Goal: Task Accomplishment & Management: Use online tool/utility

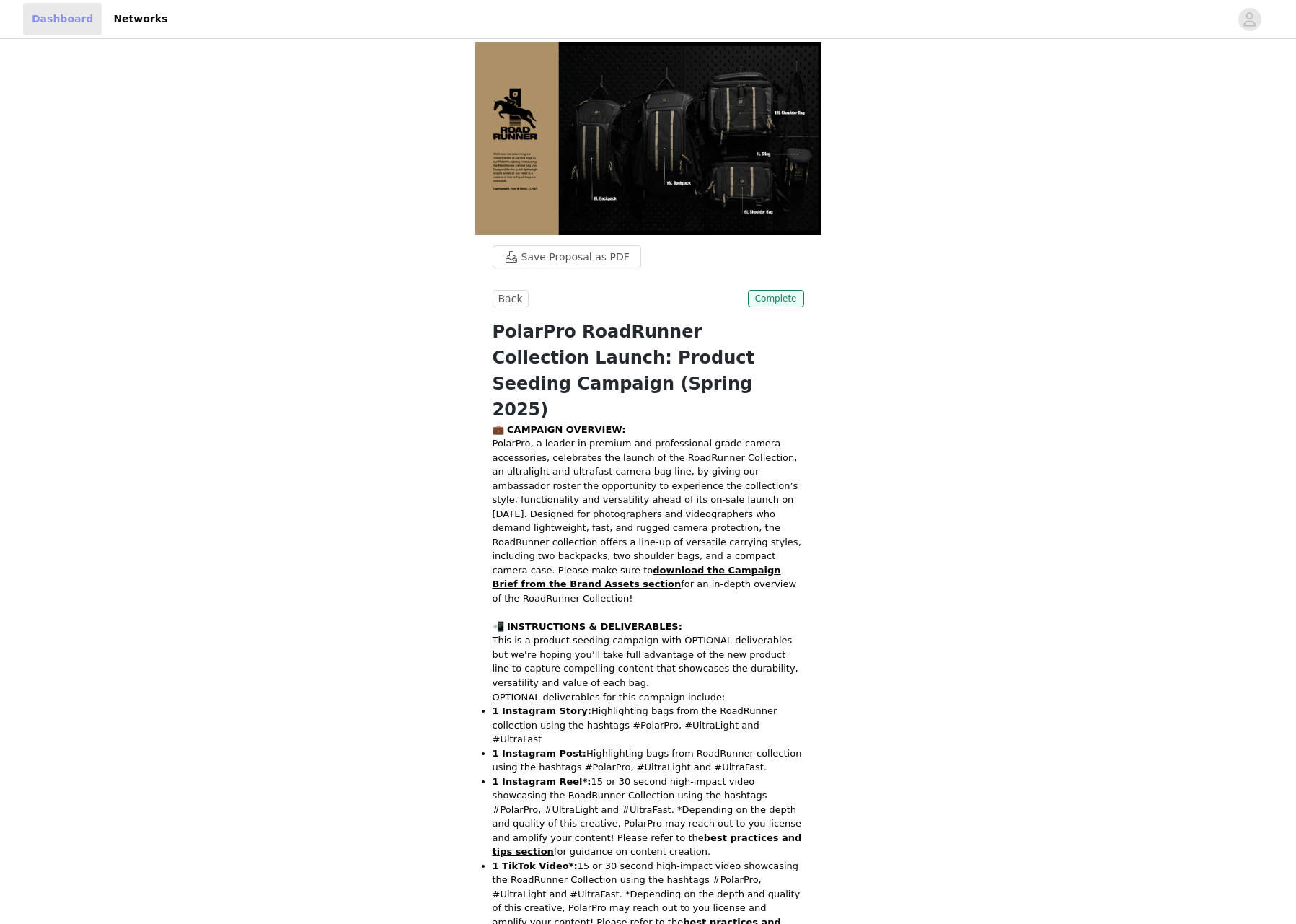
click at [68, 29] on link "Dashboard" at bounding box center [62, 19] width 79 height 33
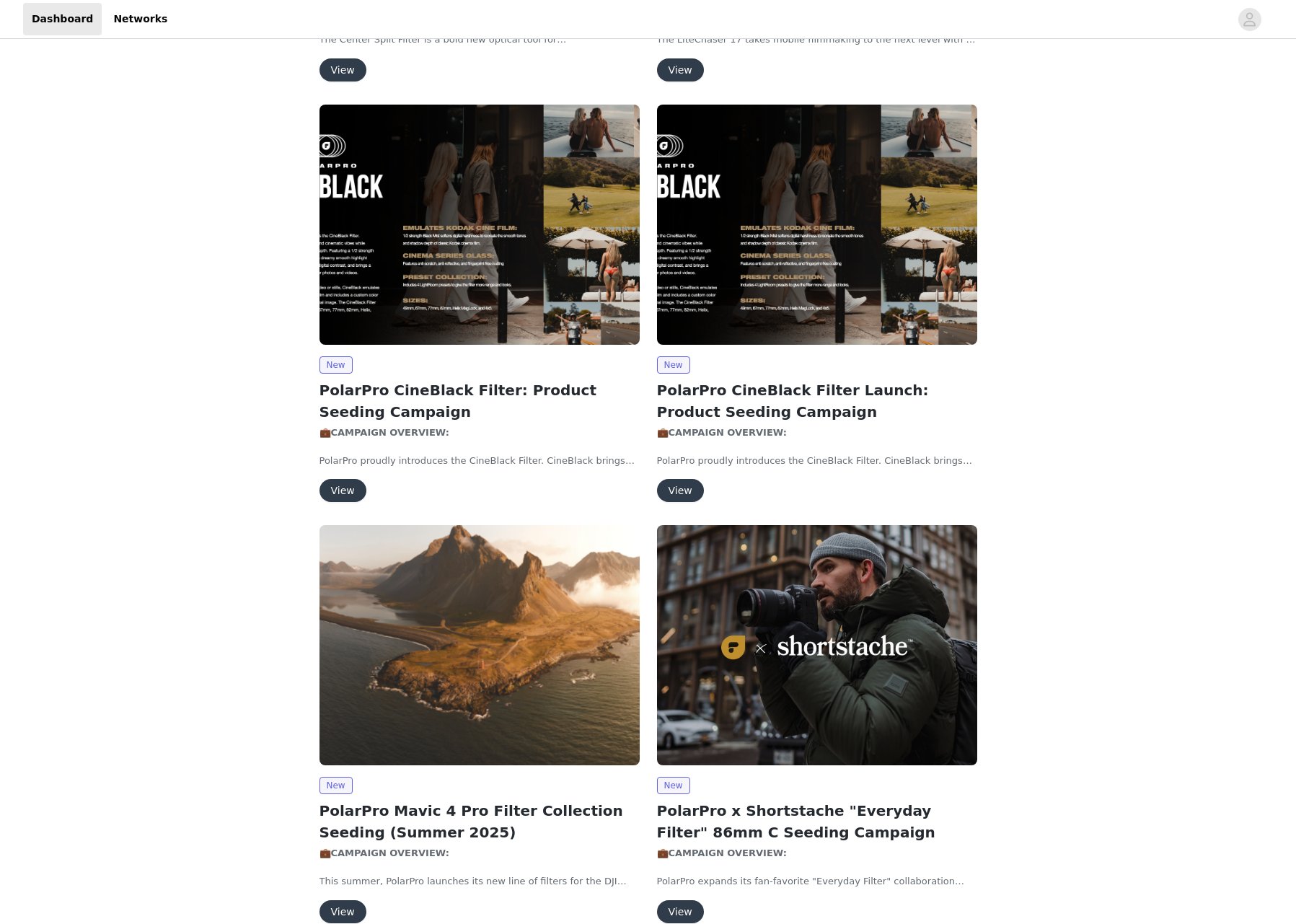
scroll to position [407, 0]
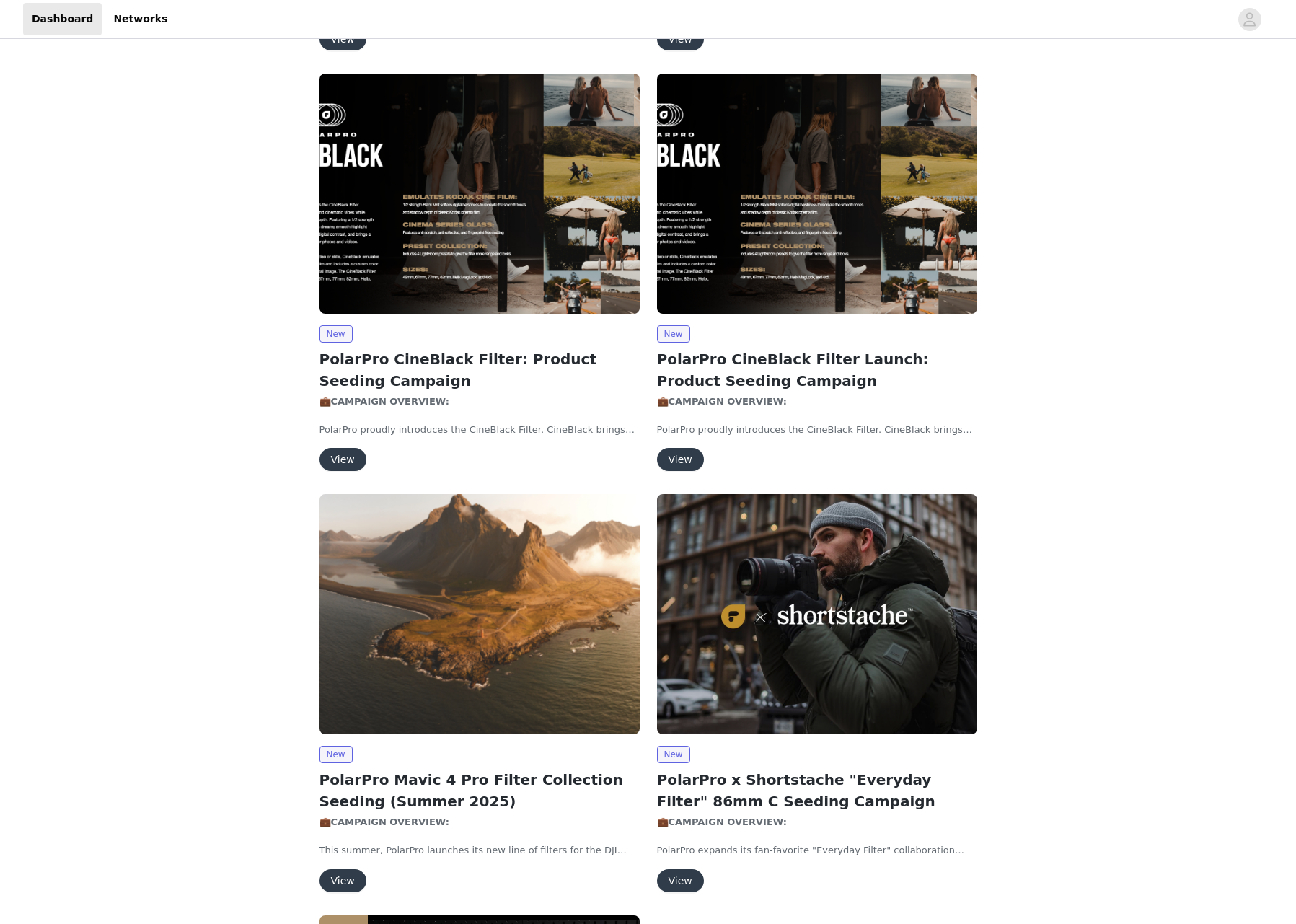
click at [426, 777] on h2 "PolarPro Mavic 4 Pro Filter Collection Seeding (Summer 2025)" at bounding box center [480, 790] width 320 height 43
click at [338, 877] on button "View" at bounding box center [343, 880] width 47 height 23
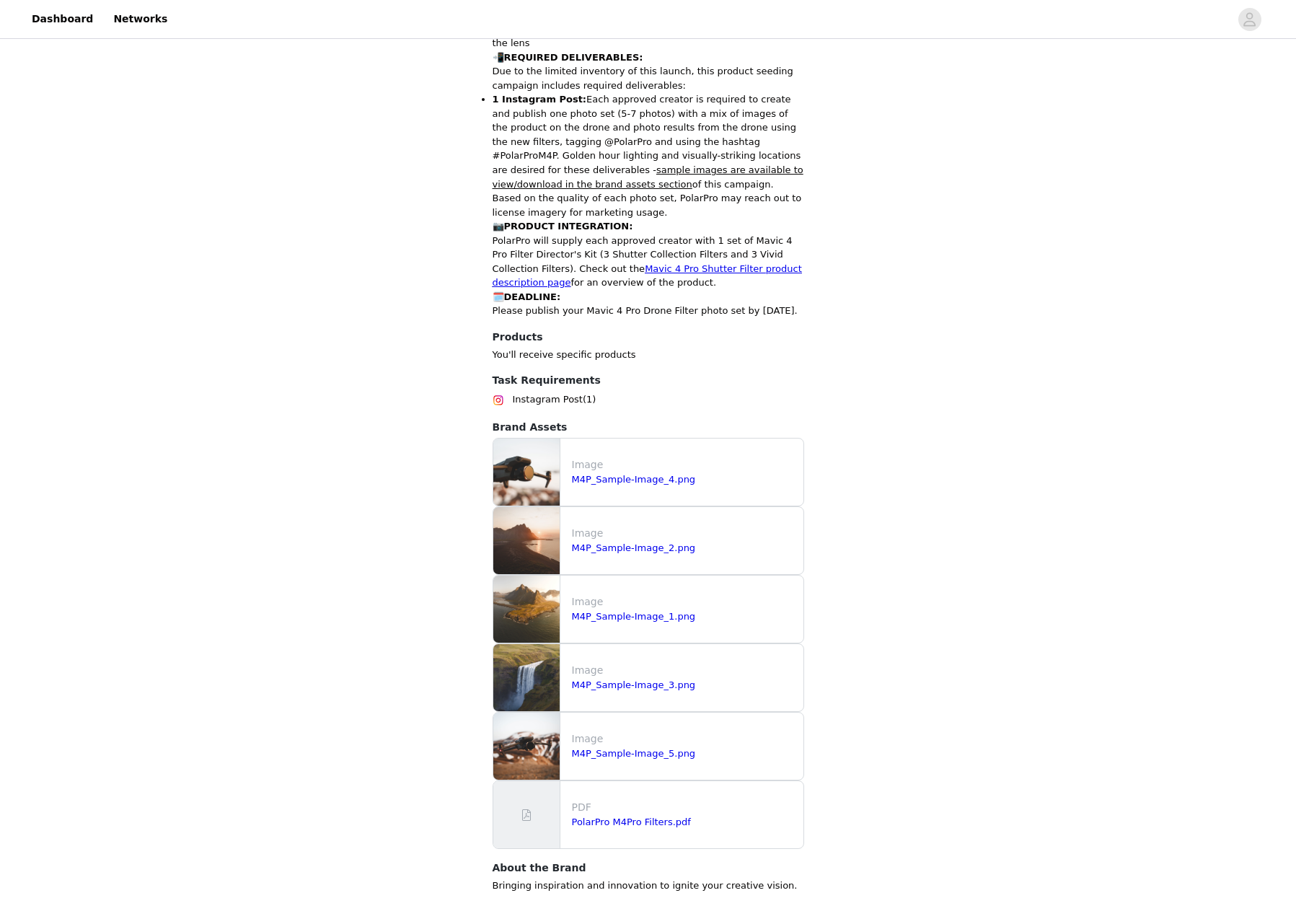
scroll to position [924, 0]
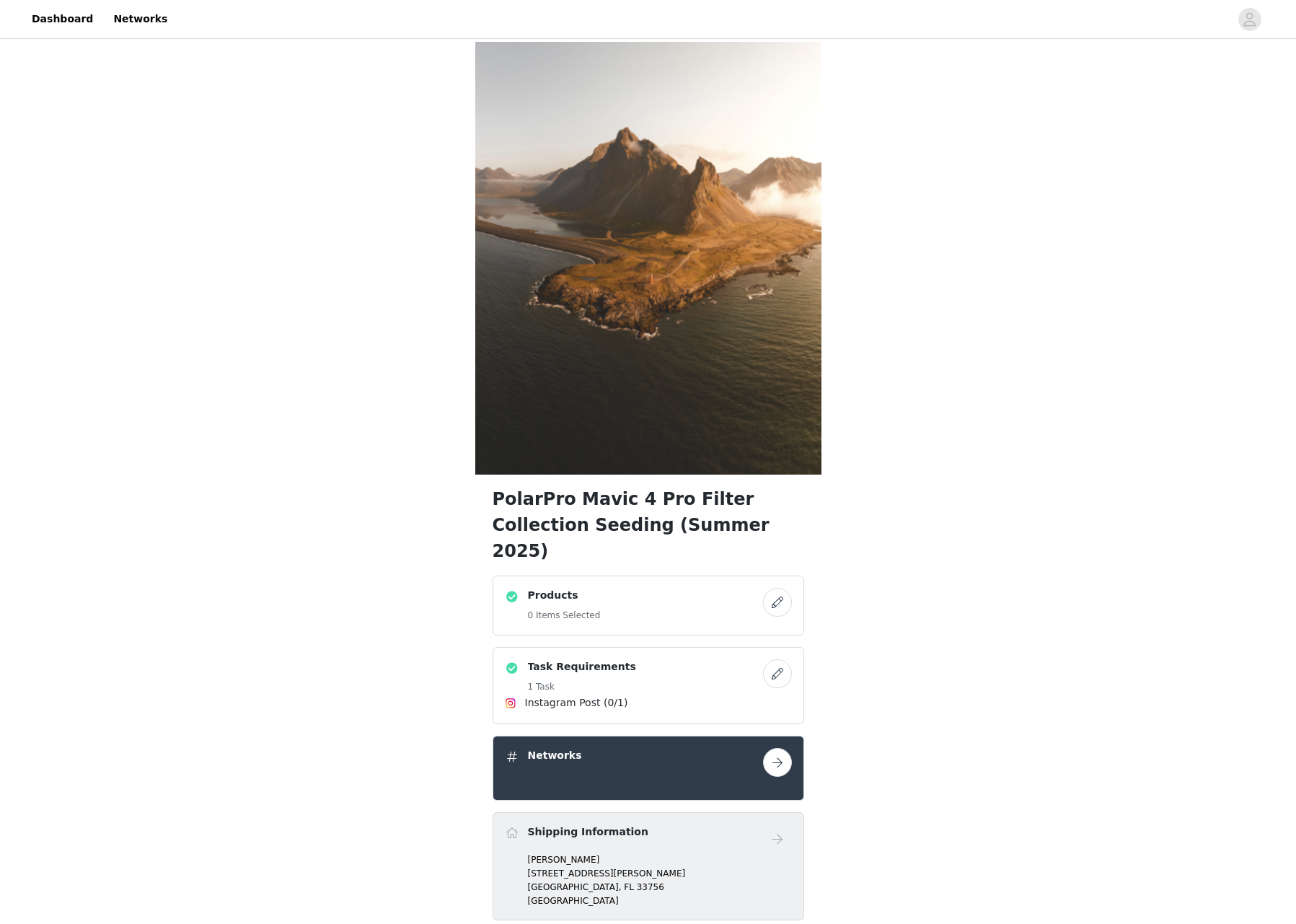
click at [776, 588] on button "button" at bounding box center [777, 602] width 29 height 29
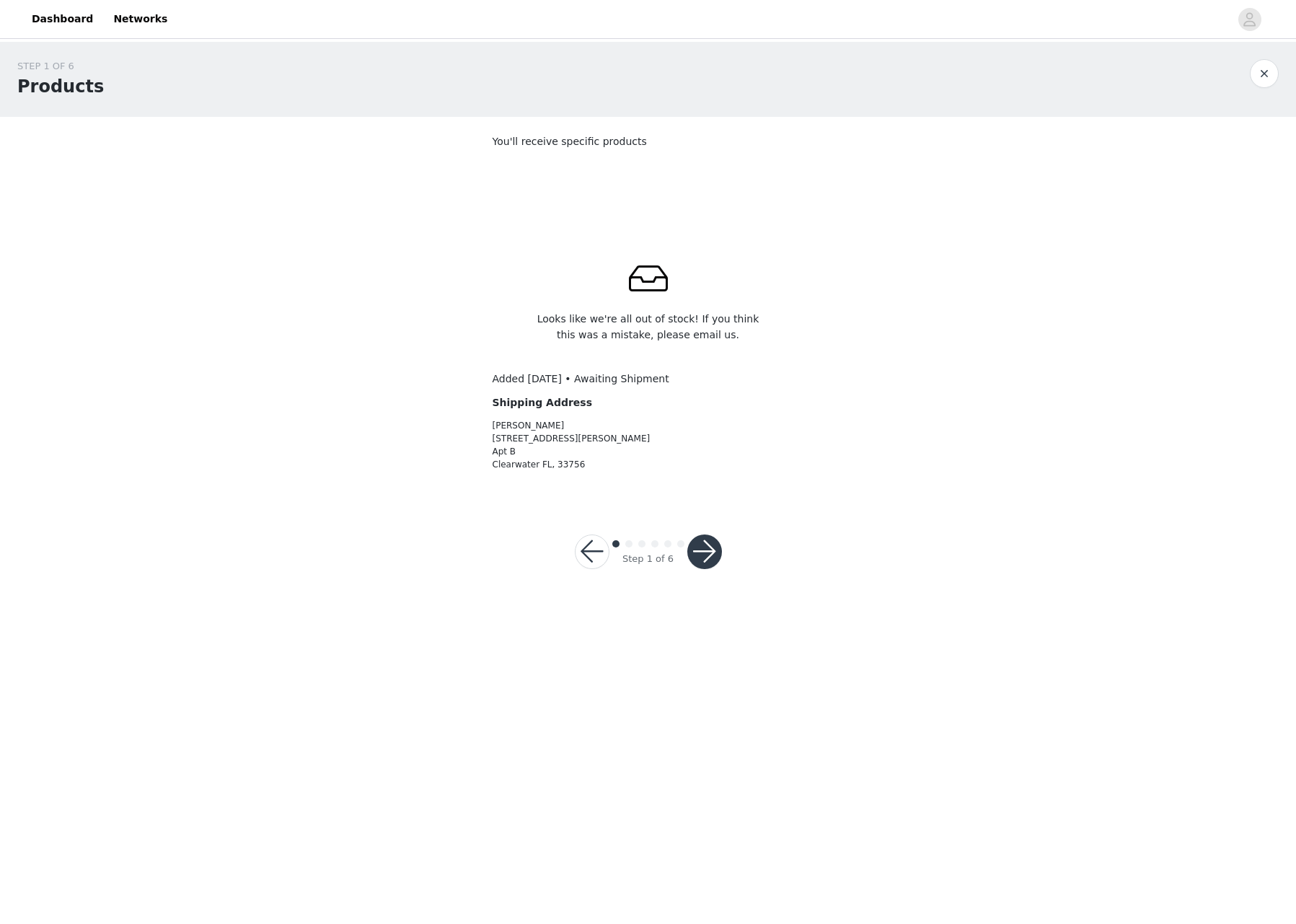
click at [583, 547] on button "button" at bounding box center [592, 552] width 35 height 35
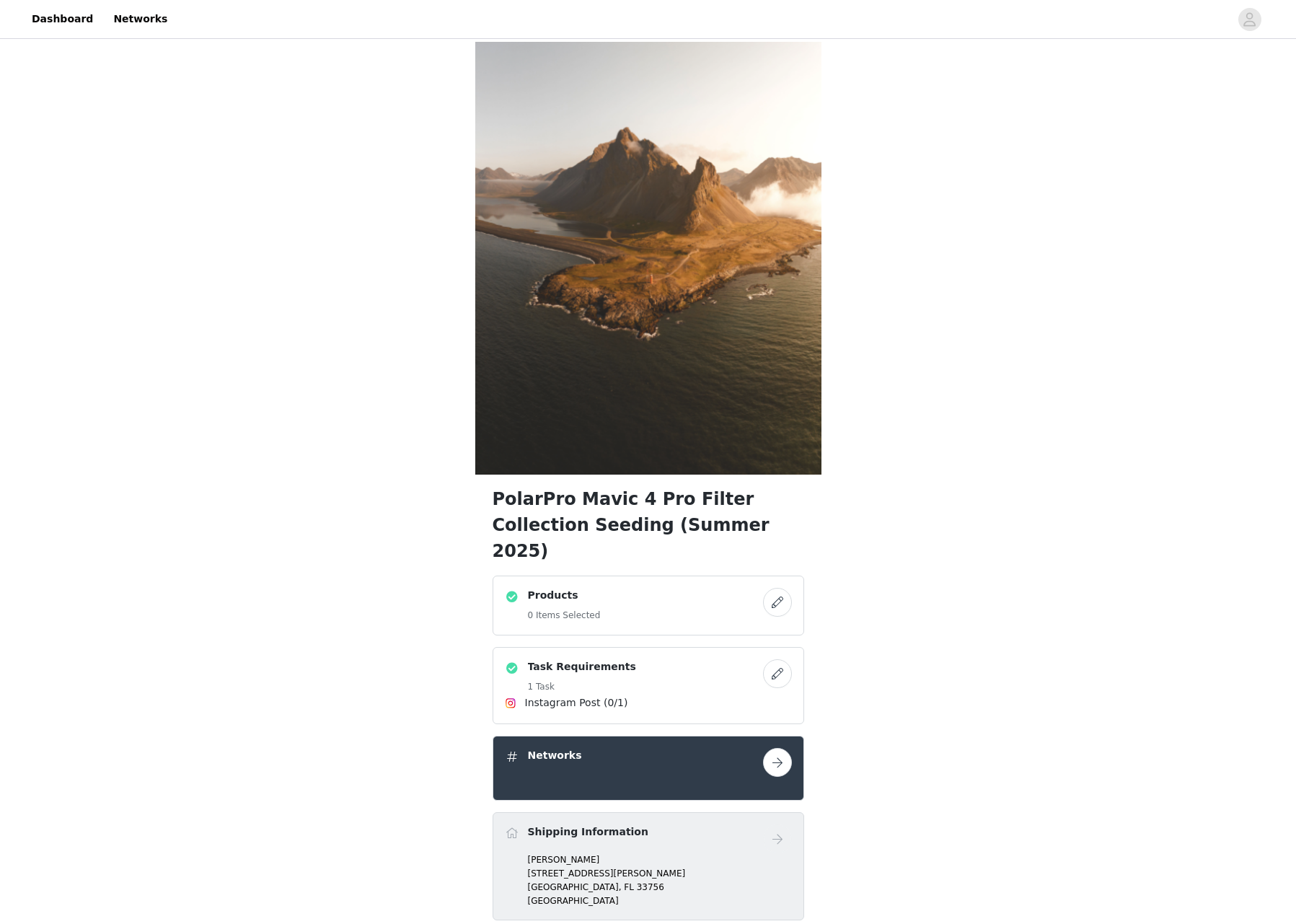
click at [783, 588] on button "button" at bounding box center [777, 602] width 29 height 29
